Goal: Find specific page/section: Find specific page/section

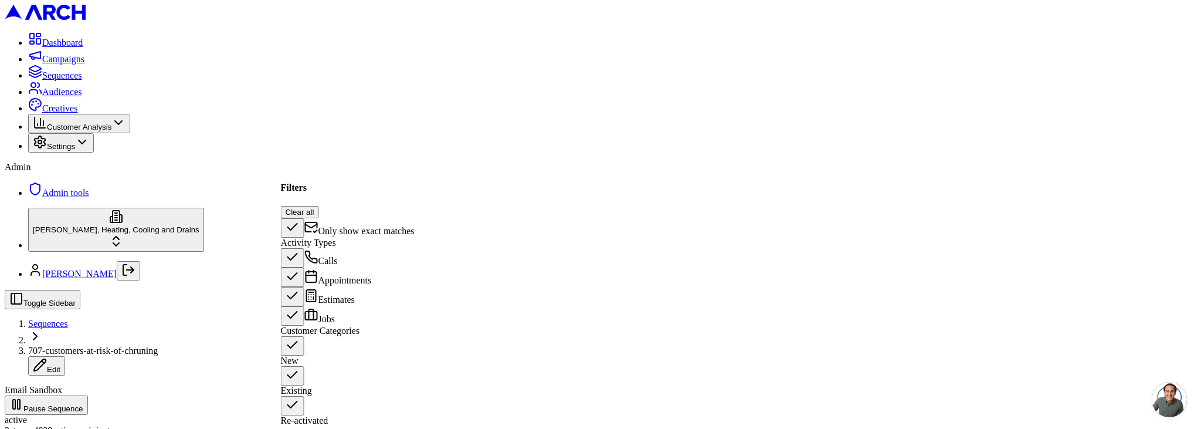
click at [385, 226] on span "Only show exact matches" at bounding box center [366, 231] width 96 height 10
click at [304, 218] on button "Only show exact matches" at bounding box center [292, 227] width 23 height 19
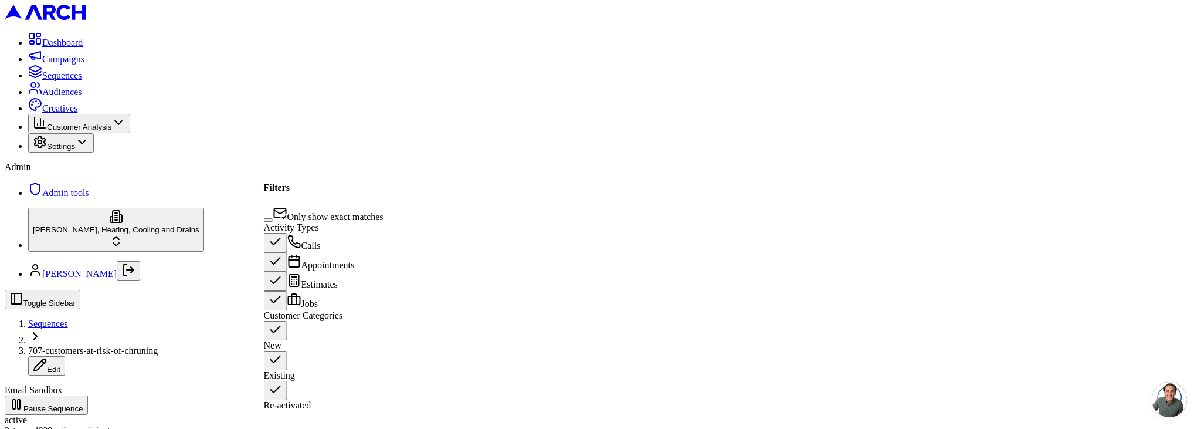
click at [279, 370] on button "Existing" at bounding box center [275, 360] width 23 height 19
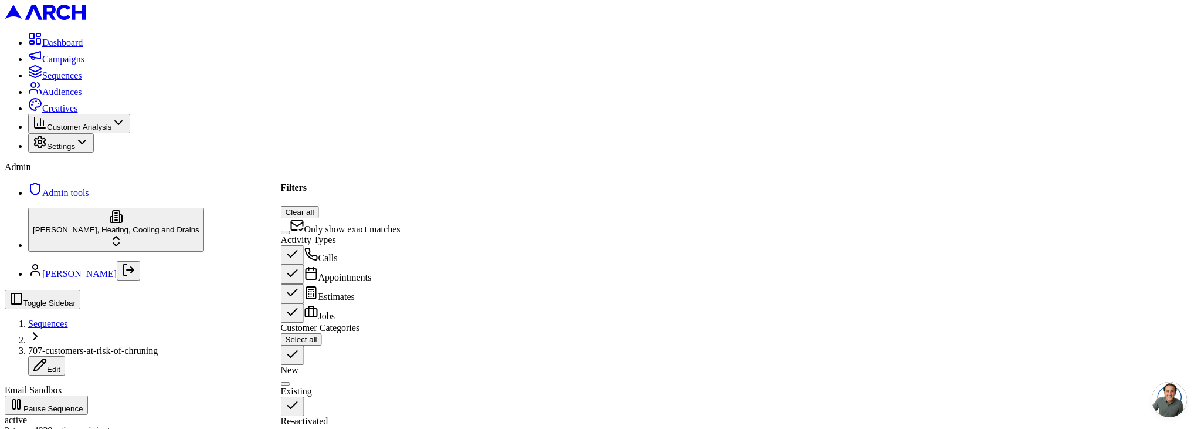
click at [294, 358] on button "New" at bounding box center [292, 354] width 23 height 19
click at [293, 394] on button "Re-activated" at bounding box center [292, 397] width 23 height 19
click at [290, 398] on button "Re-activated" at bounding box center [285, 396] width 9 height 4
click at [290, 376] on button "Existing" at bounding box center [285, 375] width 9 height 4
click at [290, 355] on button "New" at bounding box center [285, 354] width 9 height 4
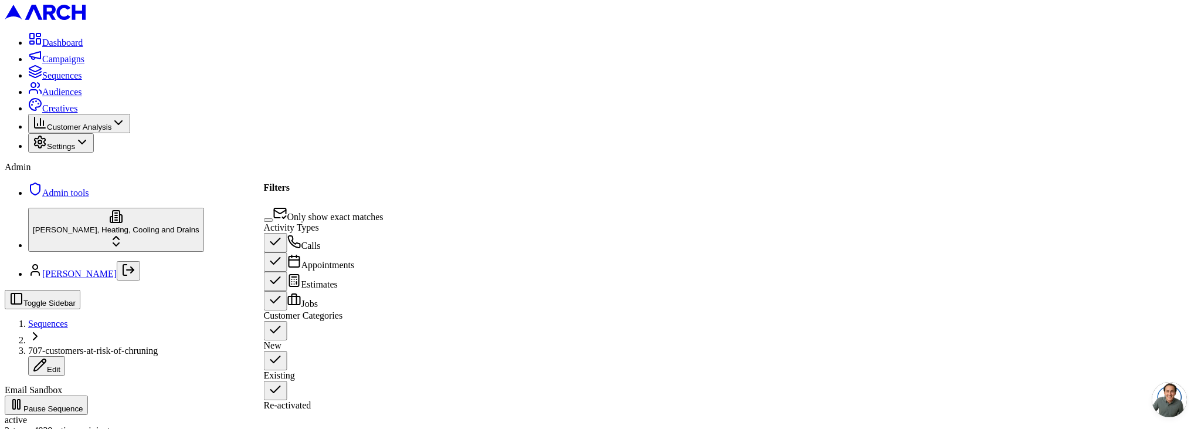
type button "on"
